Goal: Obtain resource: Obtain resource

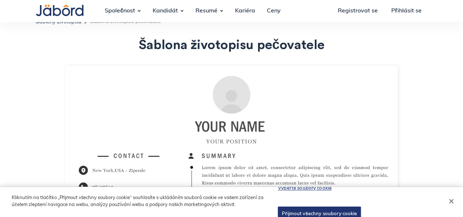
click at [451, 199] on button "Blízko" at bounding box center [451, 201] width 16 height 16
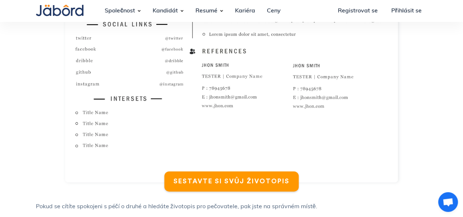
scroll to position [395, 0]
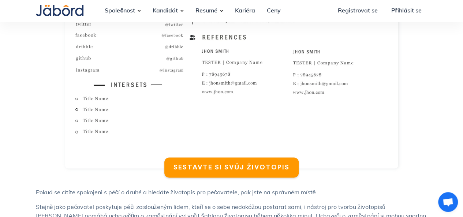
click at [241, 165] on font "SESTAVTE SI SVŮJ ŽIVOTOPIS" at bounding box center [231, 167] width 116 height 7
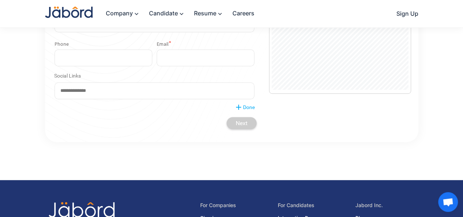
scroll to position [192, 0]
